Goal: Navigation & Orientation: Find specific page/section

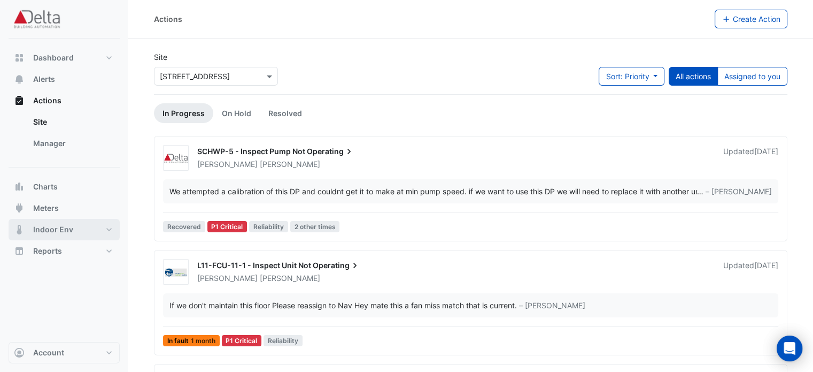
click at [64, 235] on button "Indoor Env" at bounding box center [64, 229] width 111 height 21
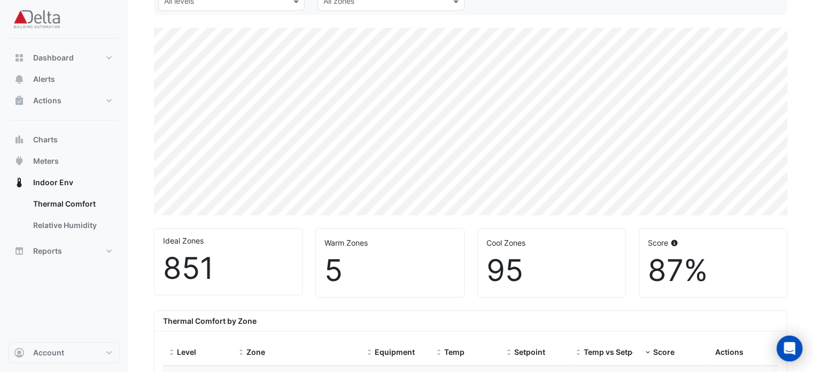
scroll to position [4, 0]
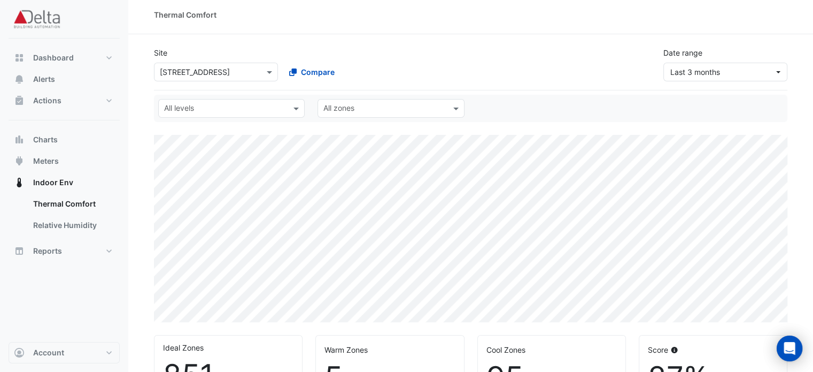
click at [284, 107] on input "text" at bounding box center [225, 109] width 122 height 11
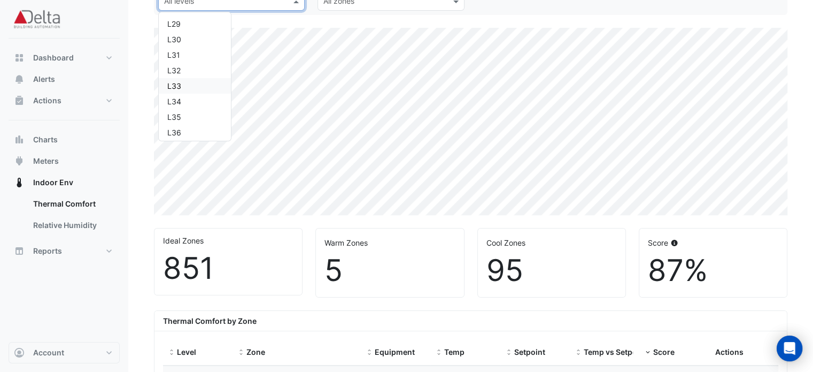
scroll to position [535, 0]
click at [193, 92] on div "L37" at bounding box center [194, 94] width 55 height 11
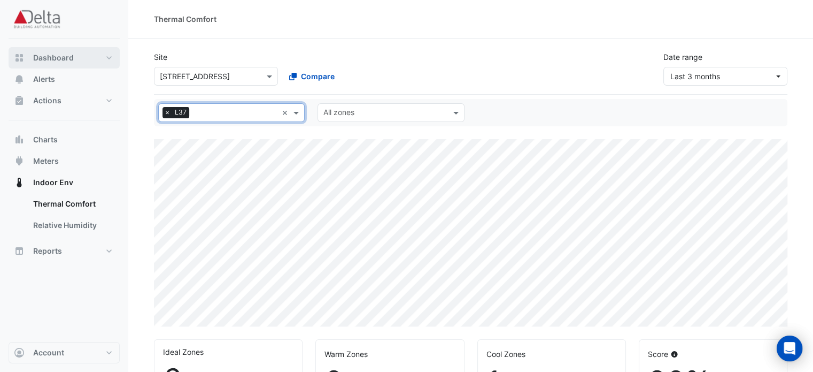
click at [63, 58] on span "Dashboard" at bounding box center [53, 57] width 41 height 11
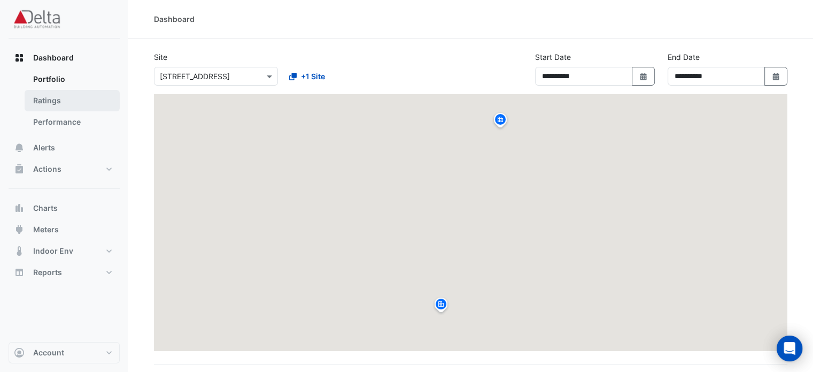
click at [62, 100] on link "Ratings" at bounding box center [72, 100] width 95 height 21
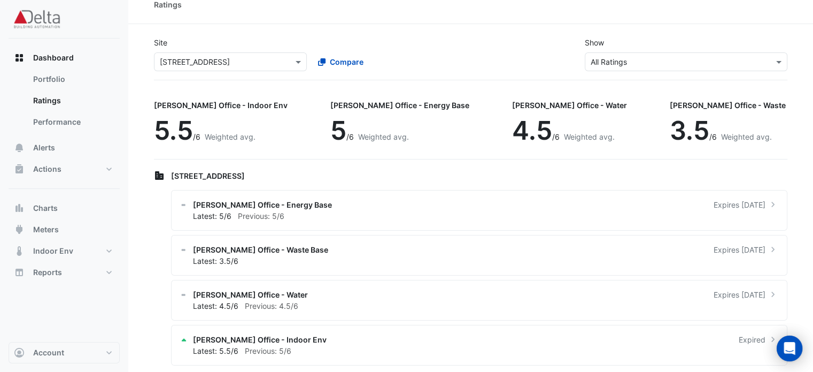
scroll to position [22, 0]
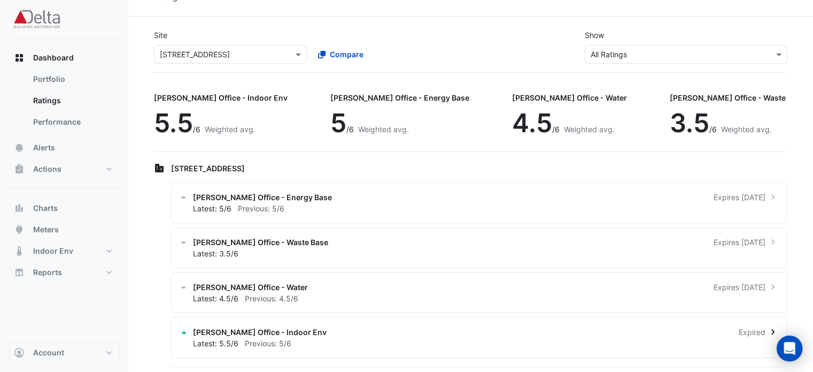
click at [279, 333] on span "[PERSON_NAME] Office - Indoor Env" at bounding box center [260, 331] width 134 height 11
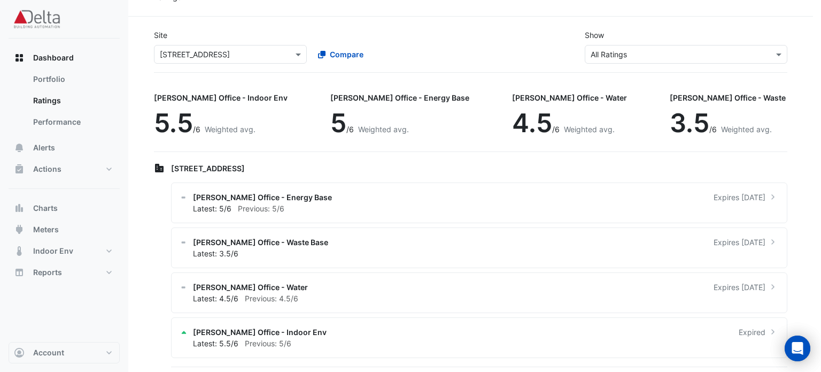
click at [447, 303] on ngb-offcanvas-backdrop at bounding box center [410, 186] width 821 height 372
